Goal: Task Accomplishment & Management: Use online tool/utility

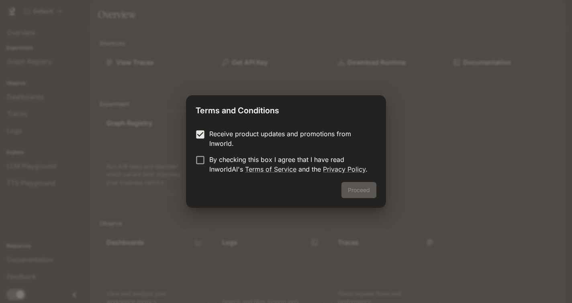
click at [196, 168] on label "By checking this box I agree that I have read InworldAI's Terms of Service and …" at bounding box center [280, 164] width 179 height 19
click at [206, 127] on div "Receive product updates and promotions from Inworld. By checking this box I agr…" at bounding box center [286, 151] width 200 height 59
click at [364, 191] on button "Proceed" at bounding box center [358, 190] width 35 height 16
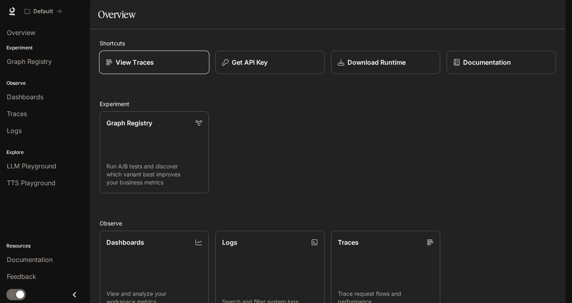
click at [158, 67] on div "View Traces" at bounding box center [154, 62] width 96 height 10
